Goal: Task Accomplishment & Management: Manage account settings

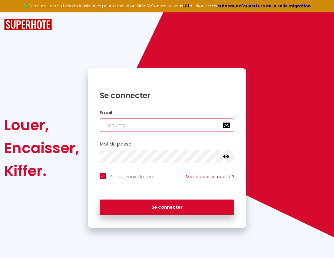
type input "l"
checkbox input "true"
type input "le"
checkbox input "true"
type input "les"
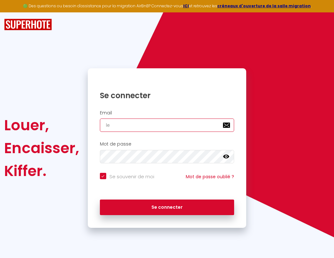
checkbox input "true"
type input "lesp"
checkbox input "true"
type input "lespa"
checkbox input "true"
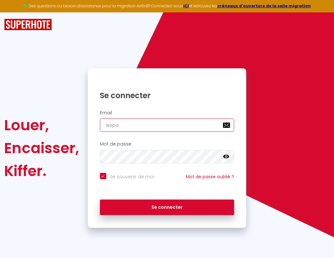
type input "lespac"
checkbox input "true"
type input "lespace"
checkbox input "true"
type input "l"
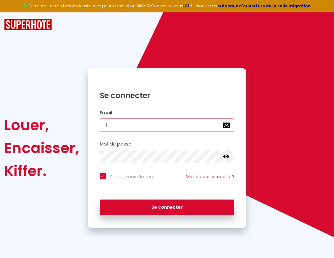
checkbox input "true"
type input "lespaced"
checkbox input "true"
type input "le"
checkbox input "true"
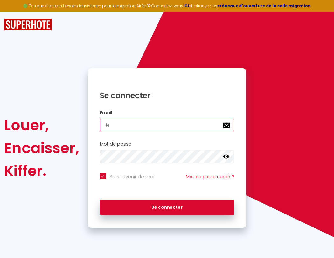
type input "les"
checkbox input "true"
type input "lespacedet"
checkbox input "true"
type input "lesp"
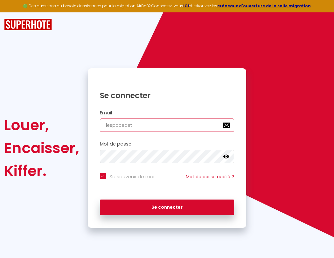
checkbox input "true"
type input "lespacedete"
checkbox input "true"
type input "lespa"
checkbox input "true"
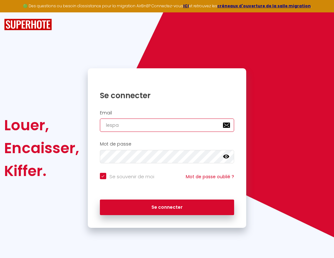
type input "lespacedeten"
checkbox input "true"
type input "lespac"
checkbox input "true"
type input "lespacedetent"
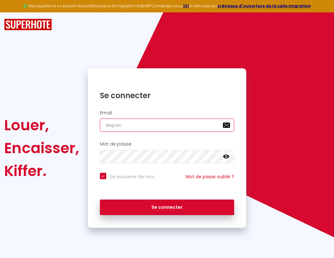
checkbox input "true"
type input "lespace"
checkbox input "true"
type input "lespacedetente"
checkbox input "true"
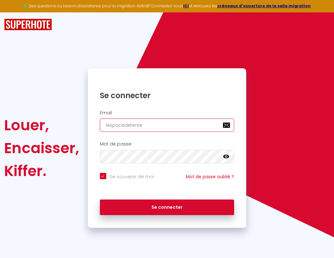
type input "l"
checkbox input "true"
type input "lespaced"
checkbox input "true"
type input "lespacedetente@"
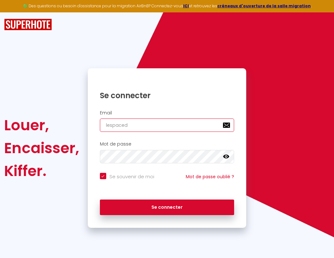
checkbox input "true"
type input "lespacede"
checkbox input "true"
type input "lespacedetente@g"
checkbox input "true"
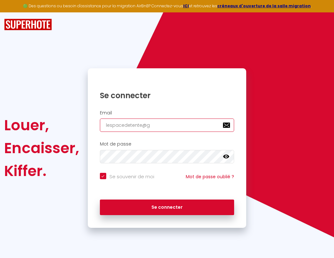
type input "lespacedet"
checkbox input "true"
type input "lespacedetente@gm"
checkbox input "true"
type input "lespacedete"
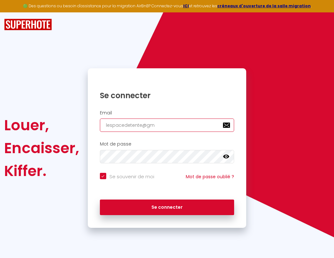
checkbox input "true"
type input "lespacedetente@gma"
checkbox input "true"
type input "lespacedeten"
checkbox input "true"
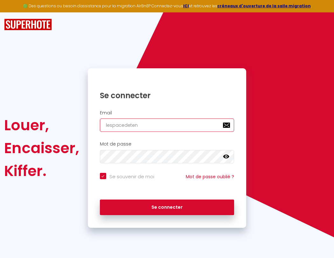
type input "lespacedetente@gmai"
checkbox input "true"
type input "lespacedetent"
checkbox input "true"
type input "[EMAIL_ADDRESS]"
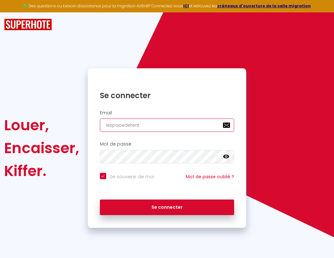
checkbox input "true"
